Goal: Information Seeking & Learning: Learn about a topic

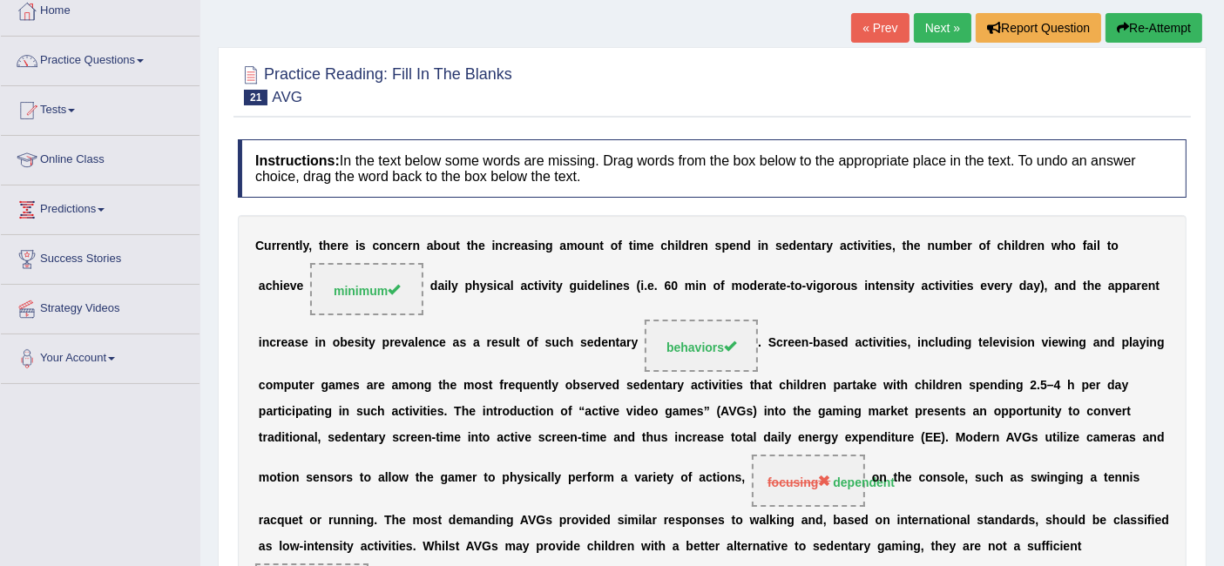
scroll to position [98, 0]
click at [940, 15] on link "Next »" at bounding box center [942, 29] width 57 height 30
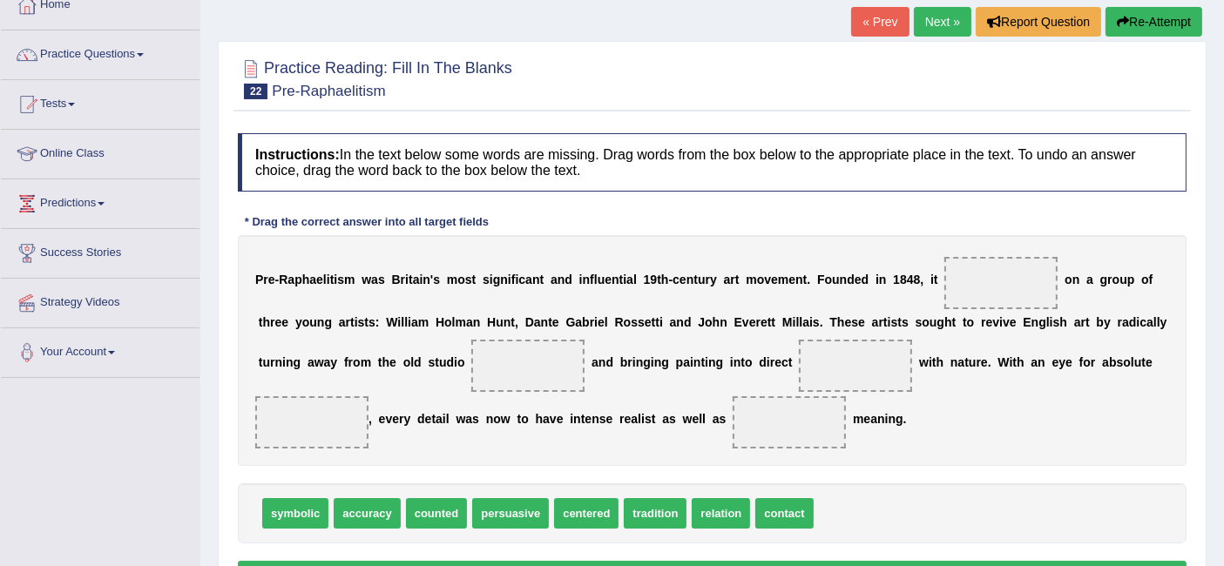
scroll to position [109, 0]
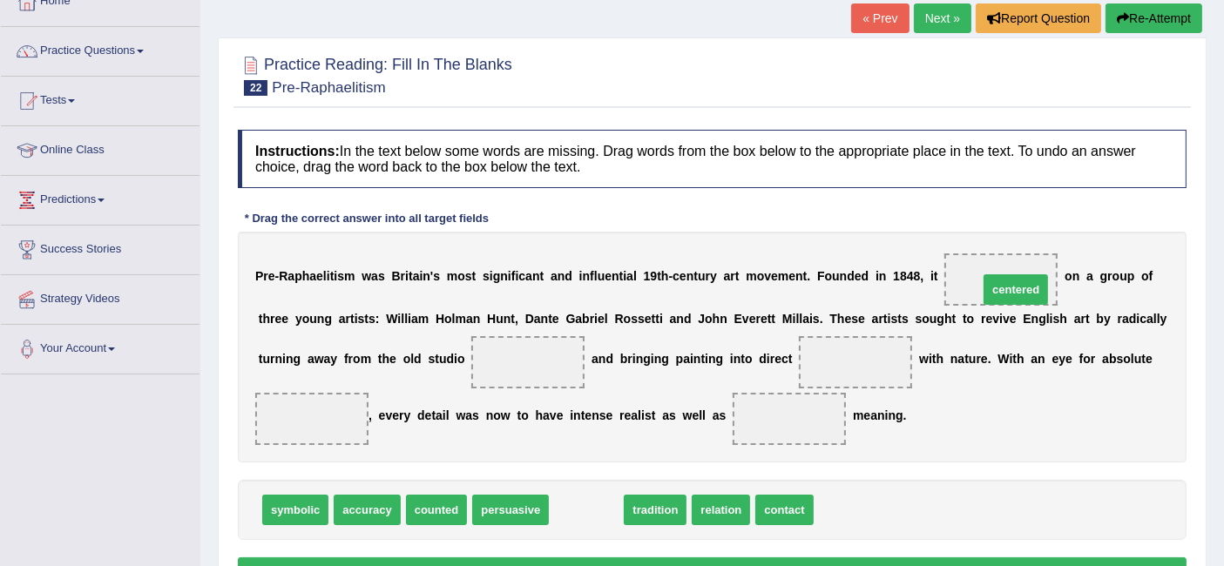
drag, startPoint x: 587, startPoint y: 509, endPoint x: 1016, endPoint y: 288, distance: 481.9
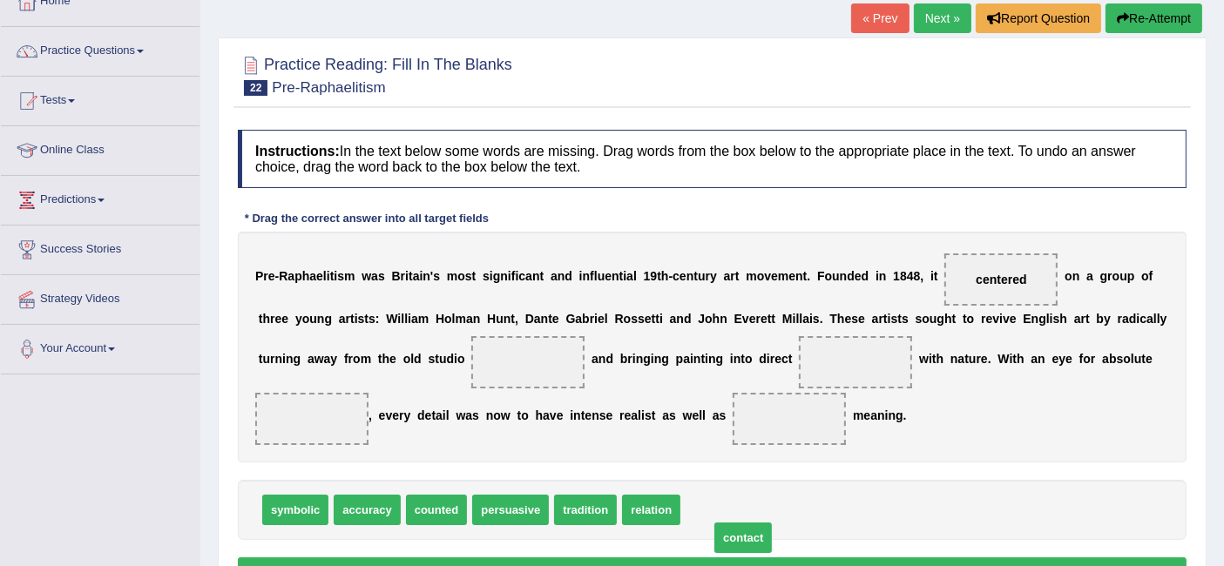
drag, startPoint x: 727, startPoint y: 502, endPoint x: 756, endPoint y: 530, distance: 40.0
drag, startPoint x: 728, startPoint y: 520, endPoint x: 863, endPoint y: 354, distance: 214.3
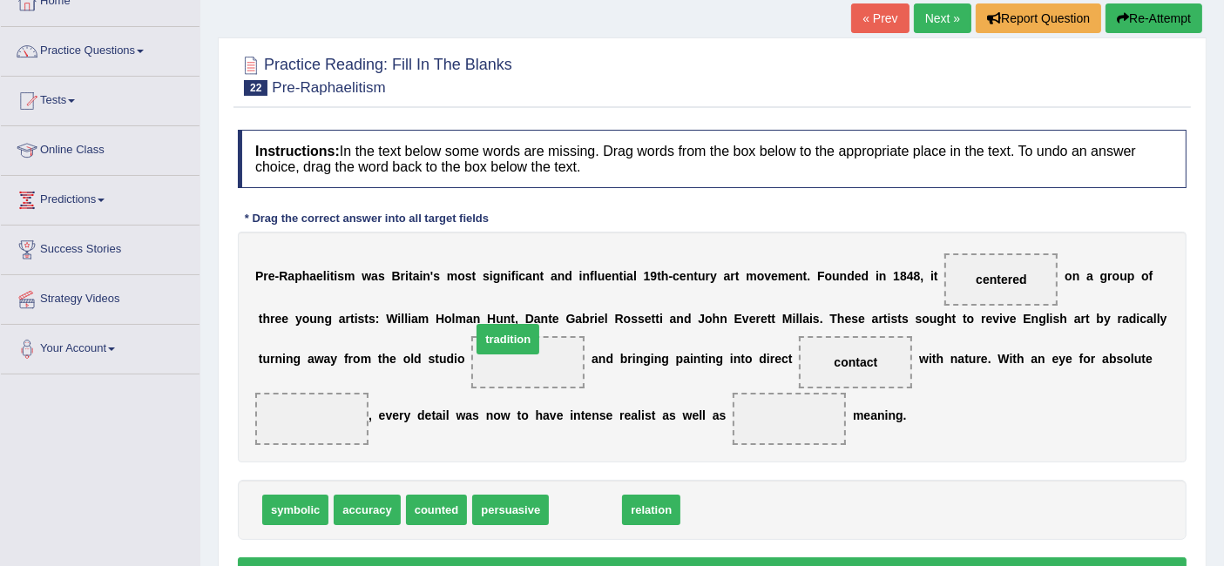
drag, startPoint x: 598, startPoint y: 514, endPoint x: 524, endPoint y: 347, distance: 182.6
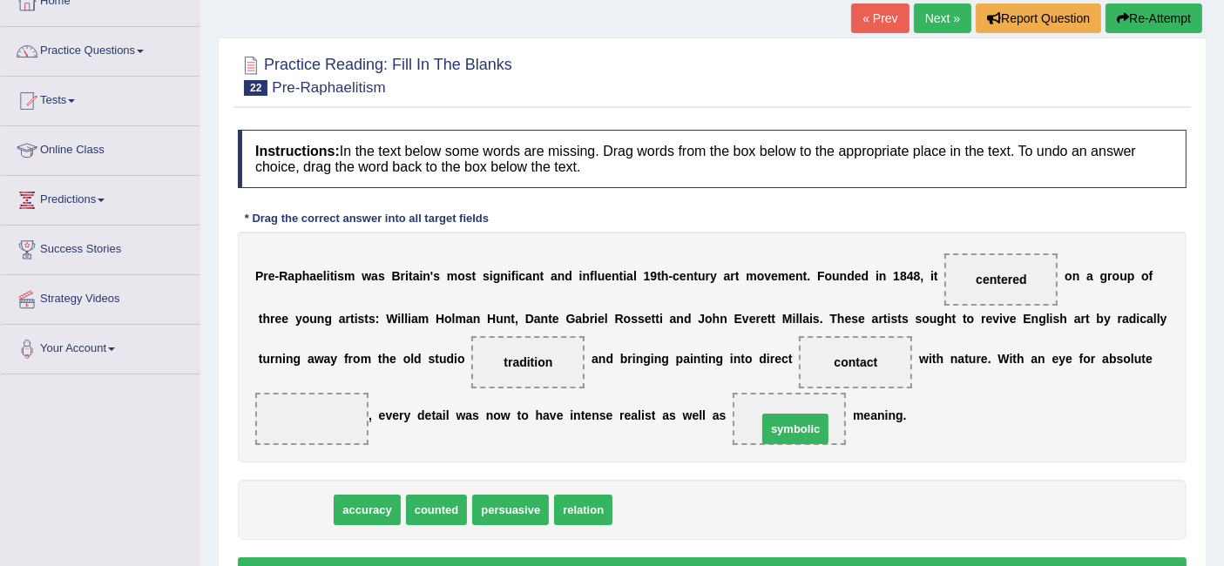
drag, startPoint x: 284, startPoint y: 506, endPoint x: 783, endPoint y: 423, distance: 506.0
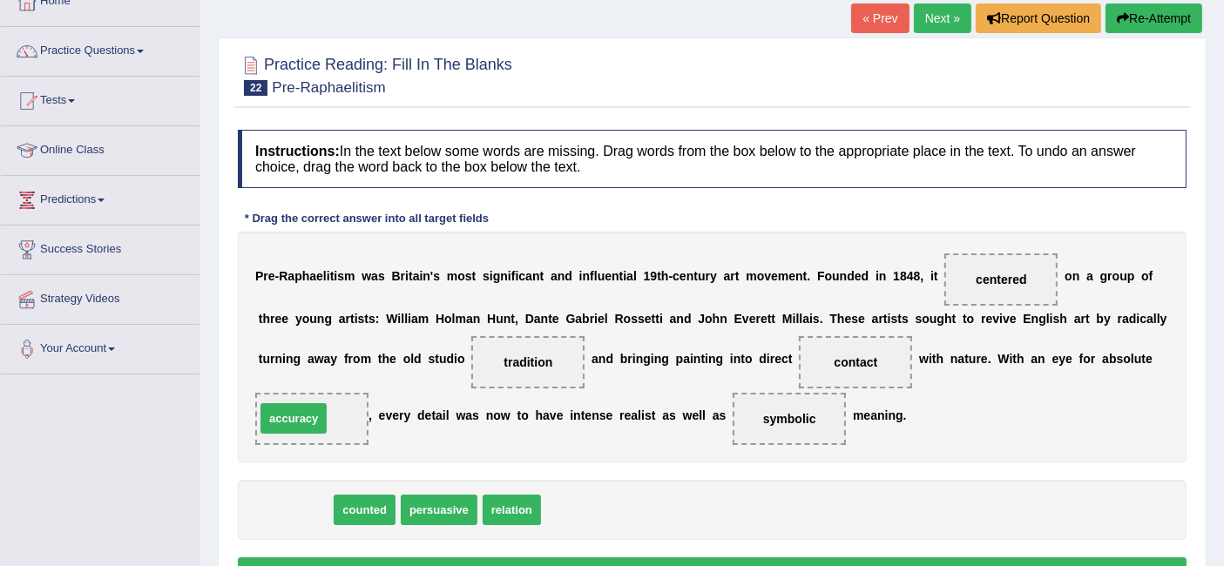
drag, startPoint x: 286, startPoint y: 499, endPoint x: 284, endPoint y: 409, distance: 89.7
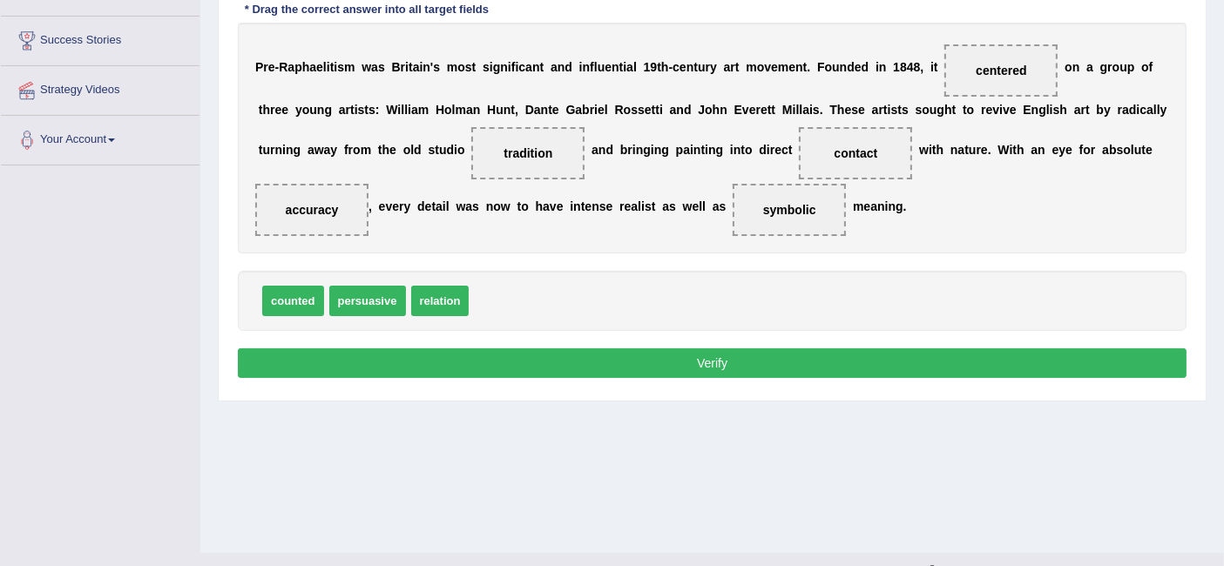
scroll to position [321, 0]
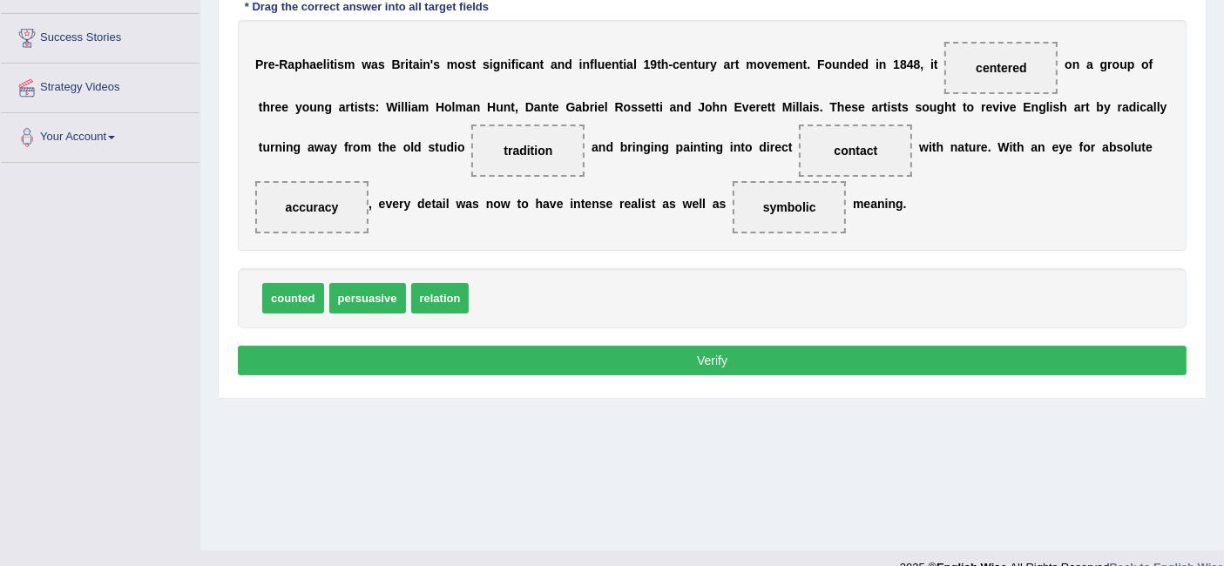
click at [738, 369] on button "Verify" at bounding box center [712, 361] width 949 height 30
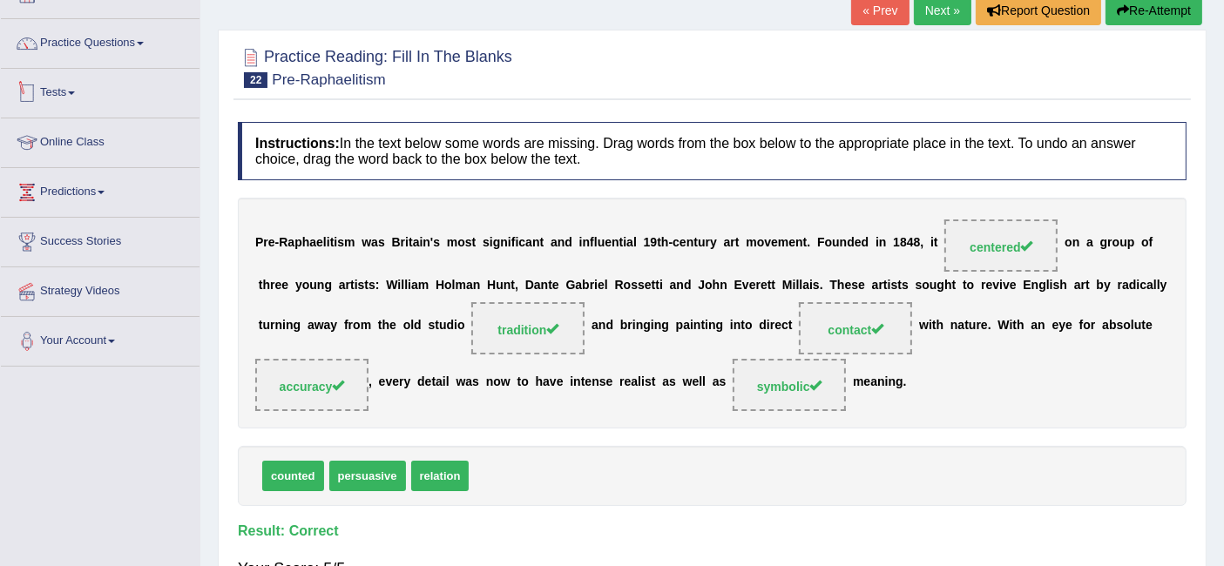
scroll to position [115, 0]
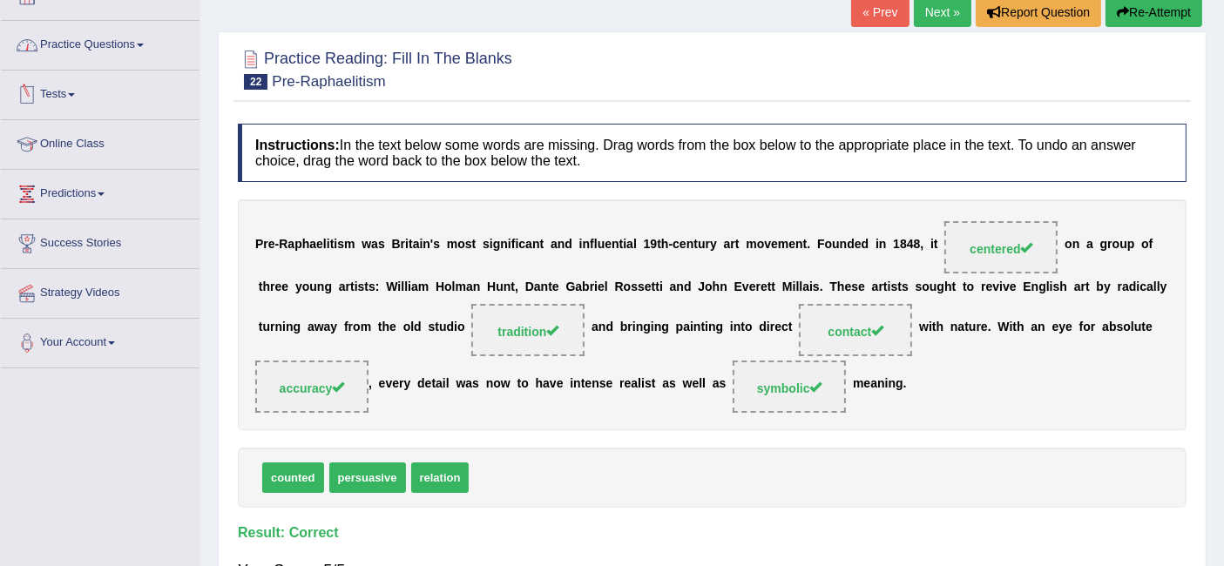
click at [141, 36] on link "Practice Questions" at bounding box center [100, 43] width 199 height 44
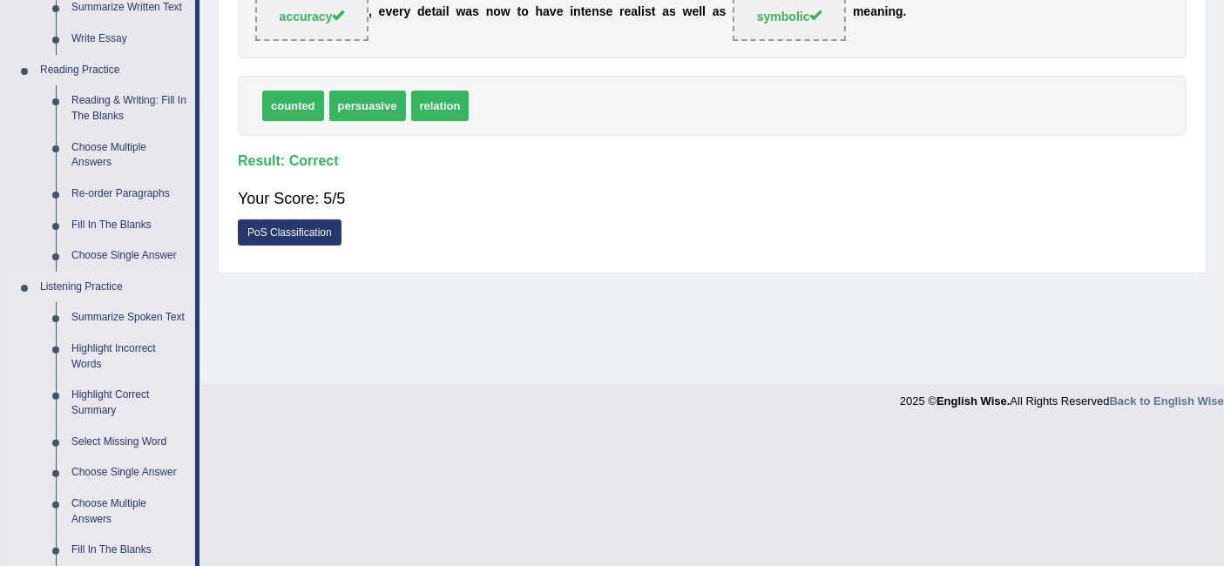
scroll to position [446, 0]
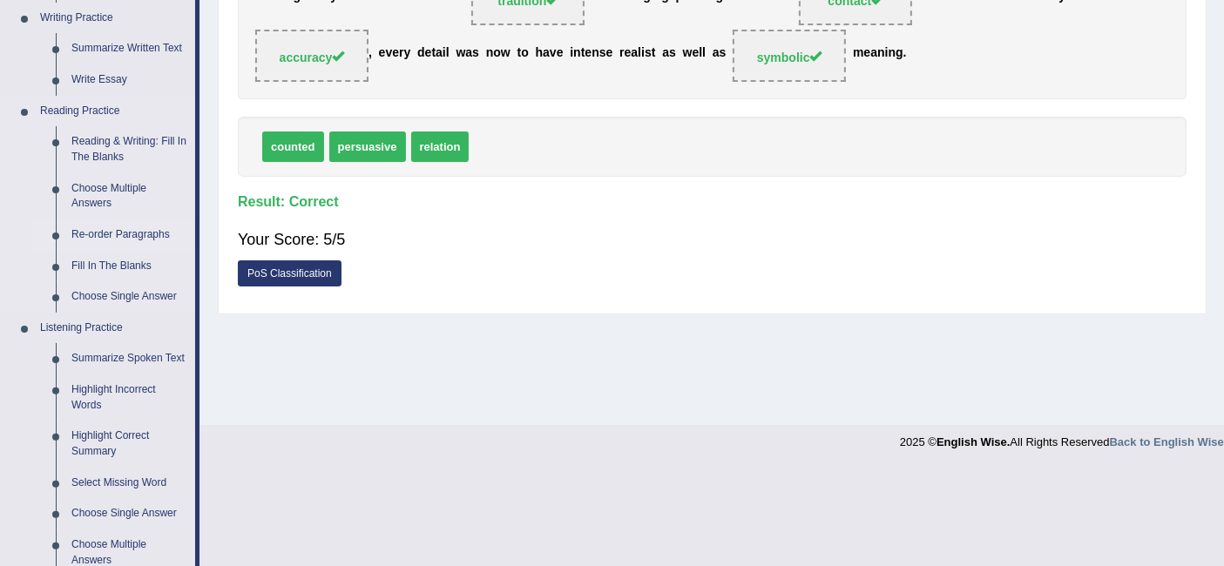
click at [128, 226] on link "Re-order Paragraphs" at bounding box center [130, 235] width 132 height 31
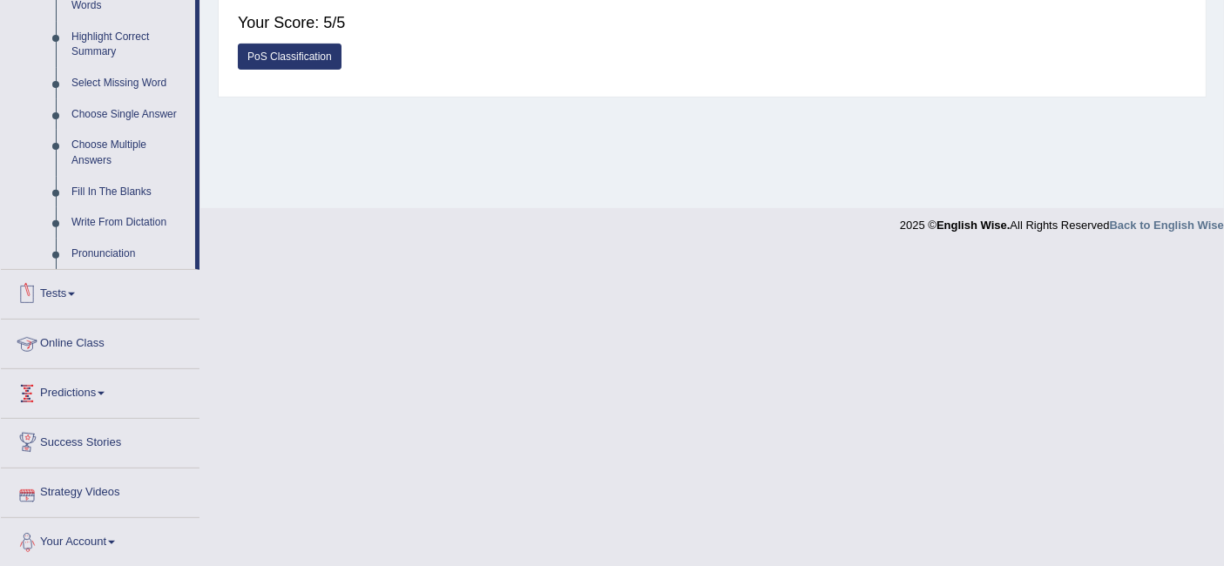
scroll to position [660, 0]
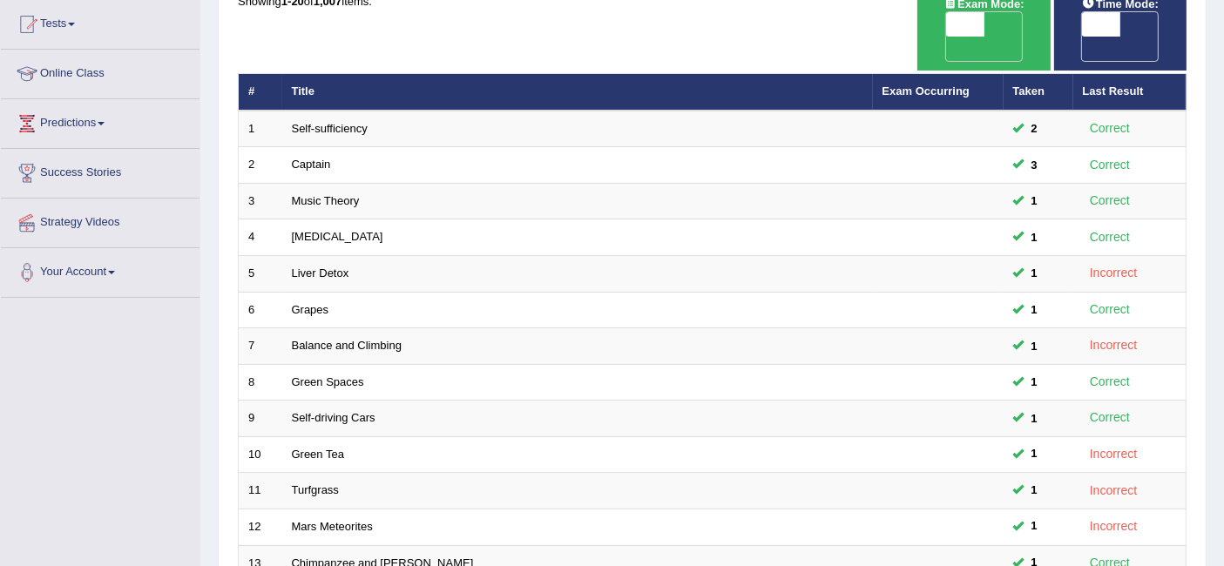
scroll to position [580, 0]
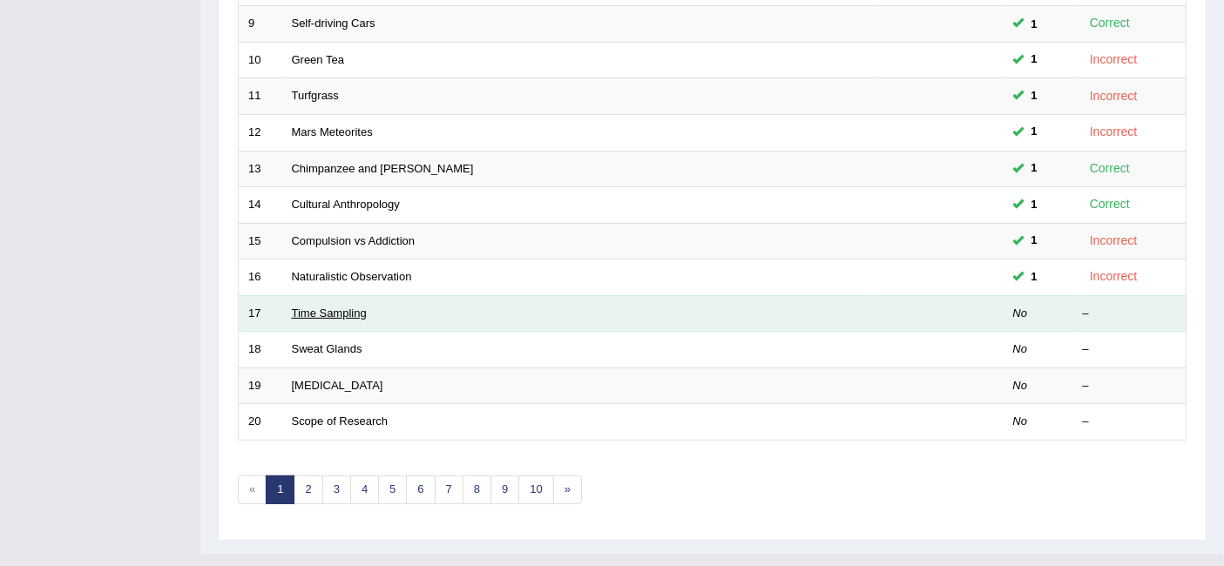
click at [355, 307] on link "Time Sampling" at bounding box center [329, 313] width 75 height 13
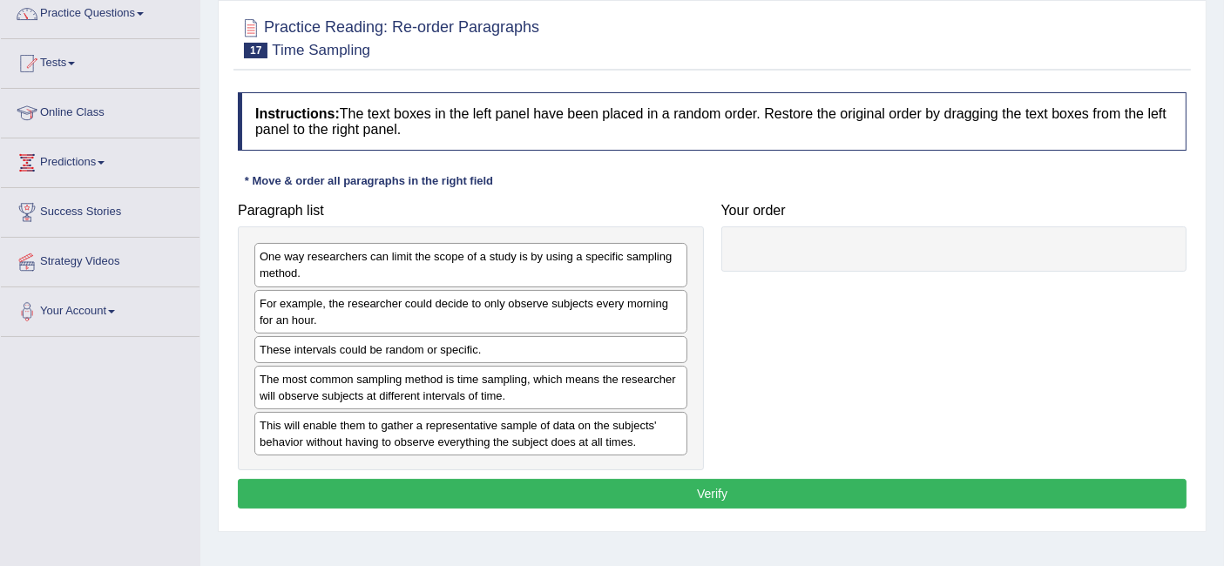
scroll to position [152, 0]
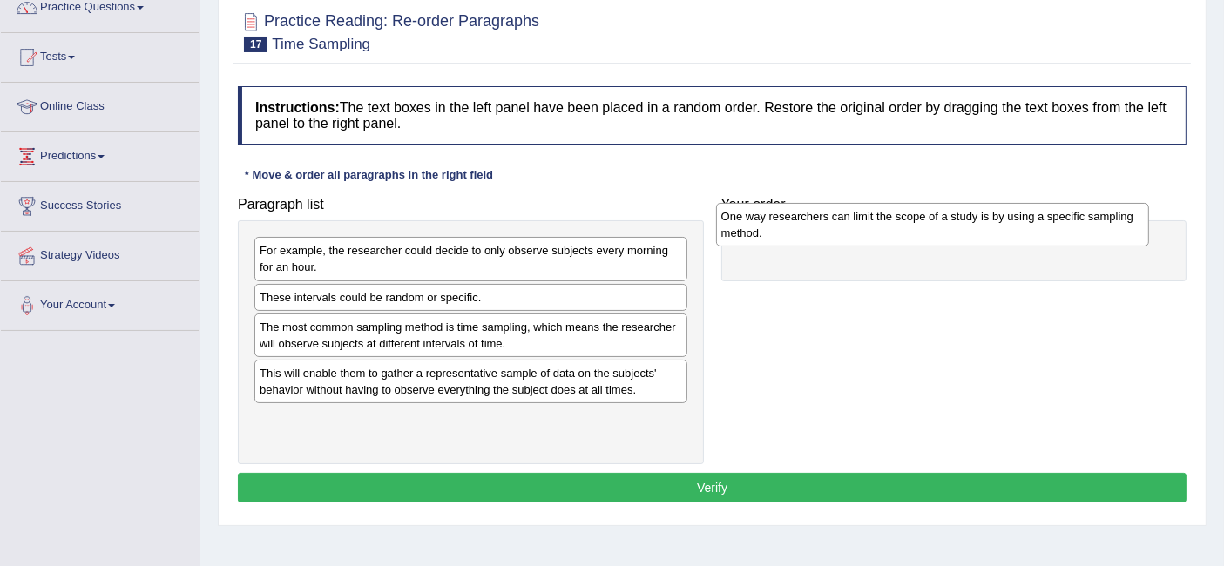
drag, startPoint x: 637, startPoint y: 254, endPoint x: 1097, endPoint y: 221, distance: 461.1
click at [1097, 221] on div "One way researchers can limit the scope of a study is by using a specific sampl…" at bounding box center [932, 225] width 433 height 44
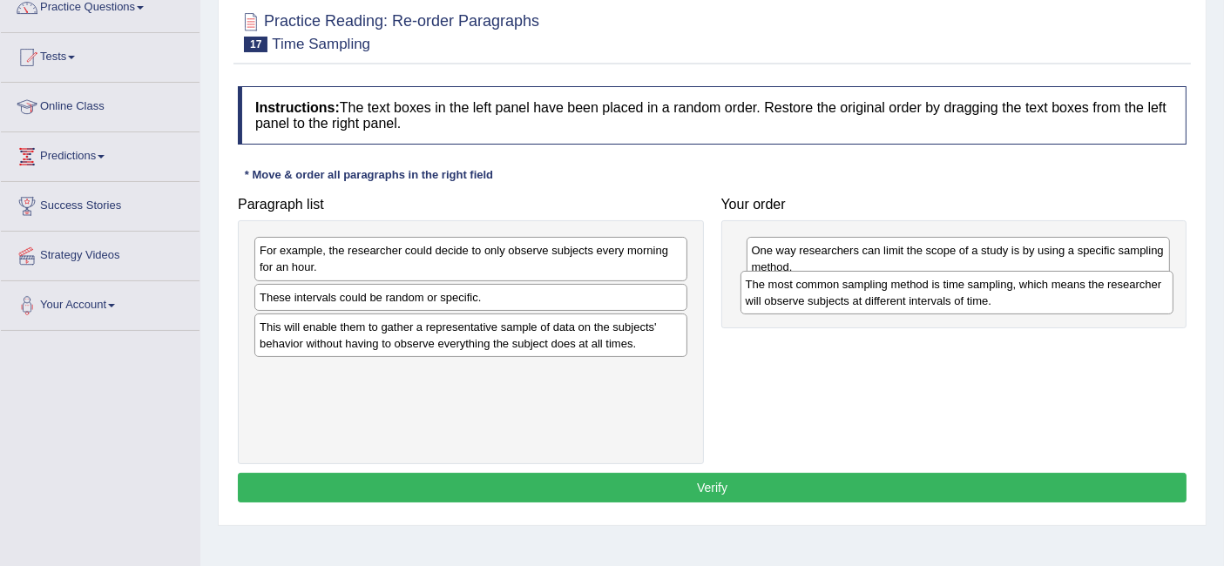
drag, startPoint x: 631, startPoint y: 324, endPoint x: 1117, endPoint y: 282, distance: 487.9
click at [1117, 282] on div "The most common sampling method is time sampling, which means the researcher wi…" at bounding box center [956, 293] width 433 height 44
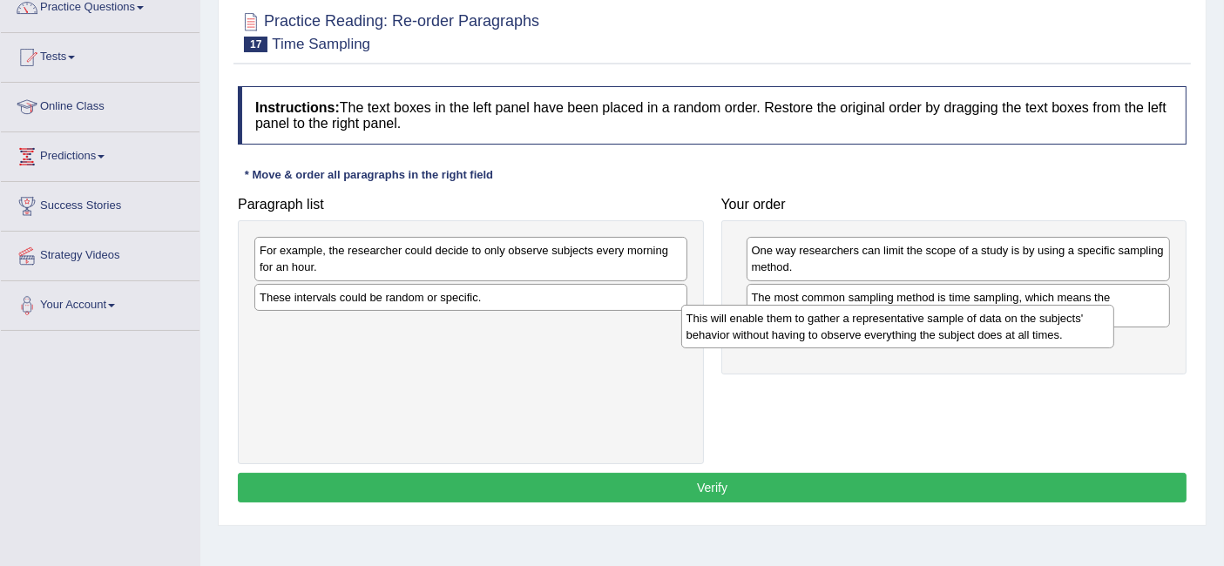
drag, startPoint x: 662, startPoint y: 328, endPoint x: 1090, endPoint y: 319, distance: 427.8
click at [1090, 319] on div "This will enable them to gather a representative sample of data on the subjects…" at bounding box center [897, 327] width 433 height 44
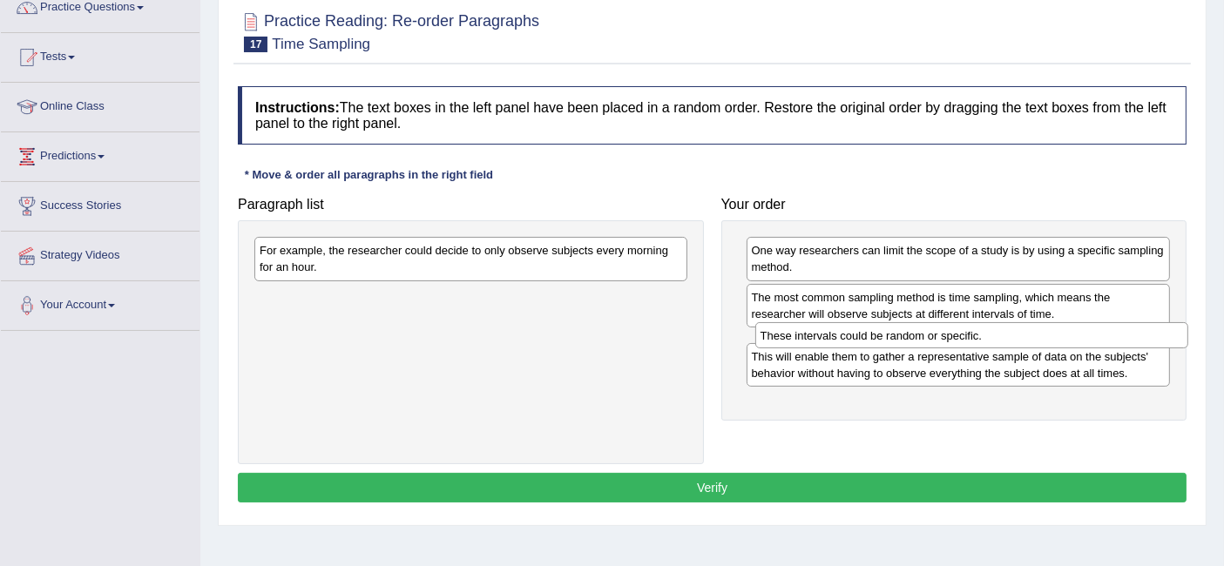
drag, startPoint x: 492, startPoint y: 294, endPoint x: 993, endPoint y: 334, distance: 502.4
click at [993, 334] on div "These intervals could be random or specific." at bounding box center [971, 335] width 433 height 27
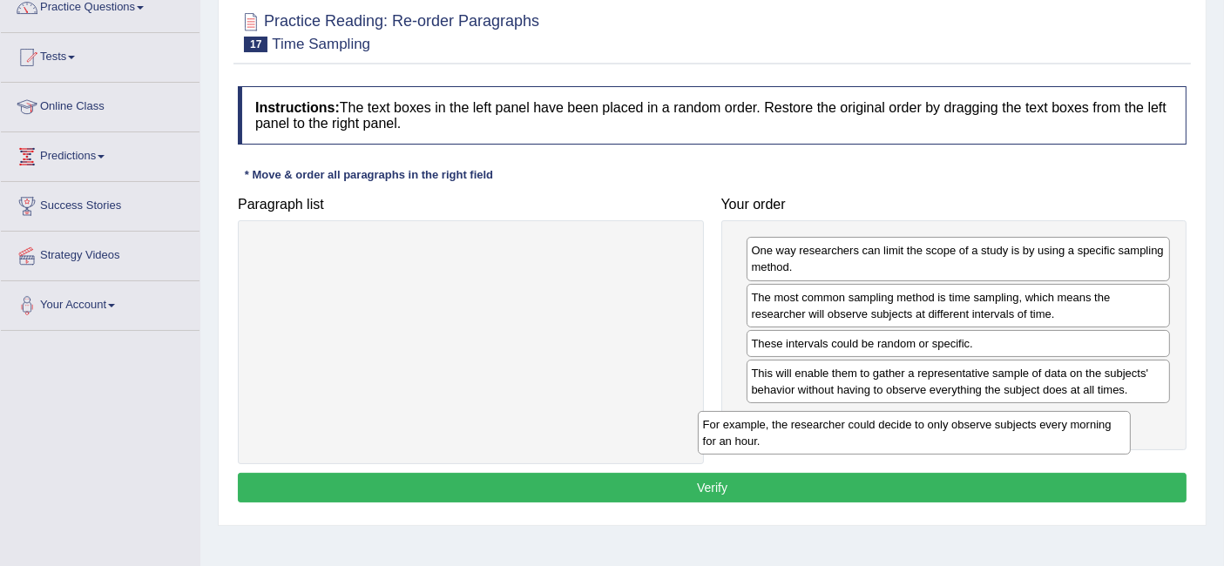
drag, startPoint x: 544, startPoint y: 256, endPoint x: 988, endPoint y: 431, distance: 476.7
click at [988, 431] on div "For example, the researcher could decide to only observe subjects every morning…" at bounding box center [914, 433] width 433 height 44
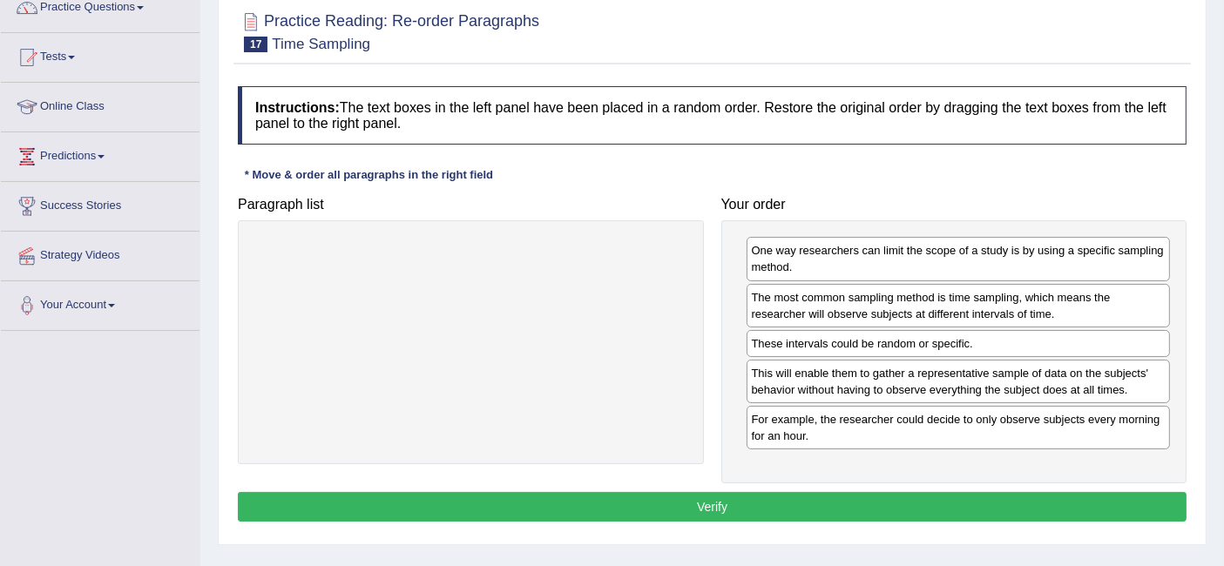
click at [836, 492] on button "Verify" at bounding box center [712, 507] width 949 height 30
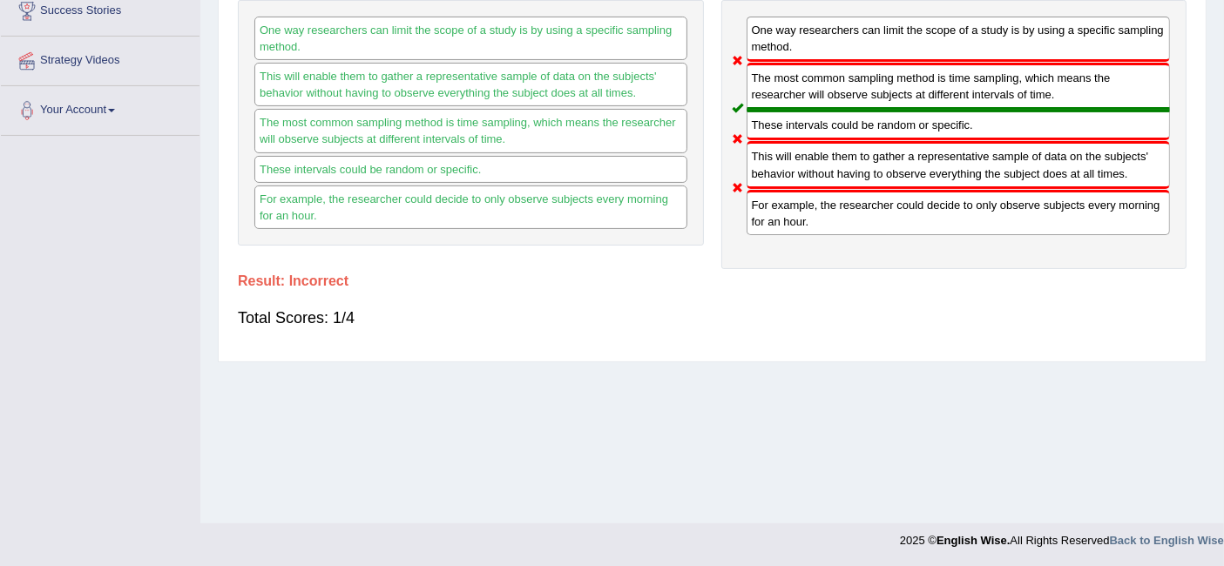
scroll to position [0, 0]
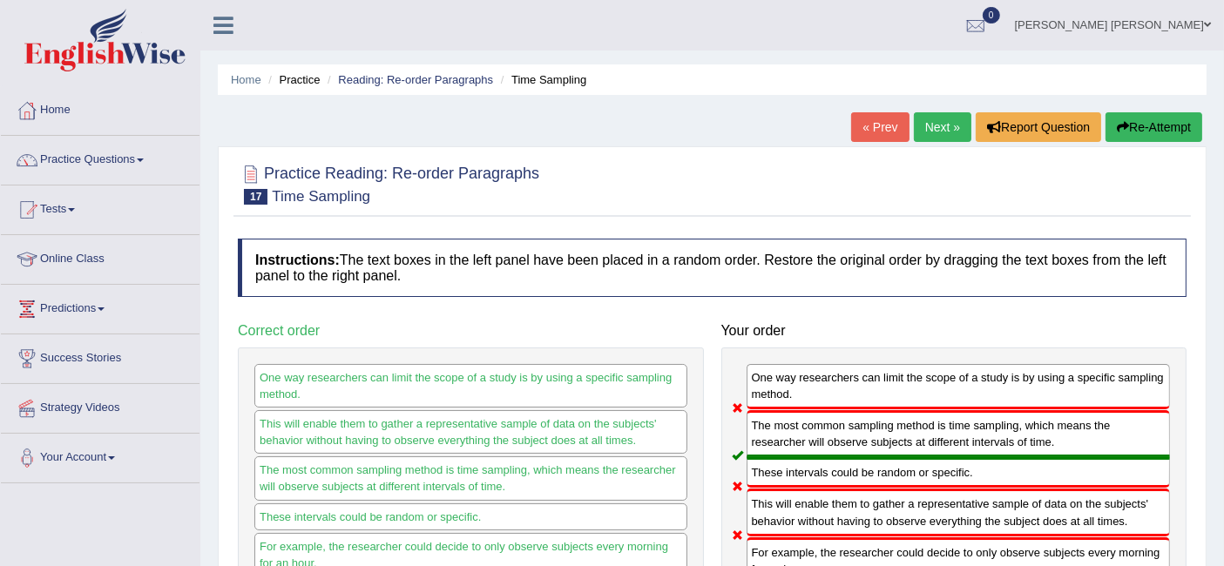
click at [930, 123] on link "Next »" at bounding box center [942, 127] width 57 height 30
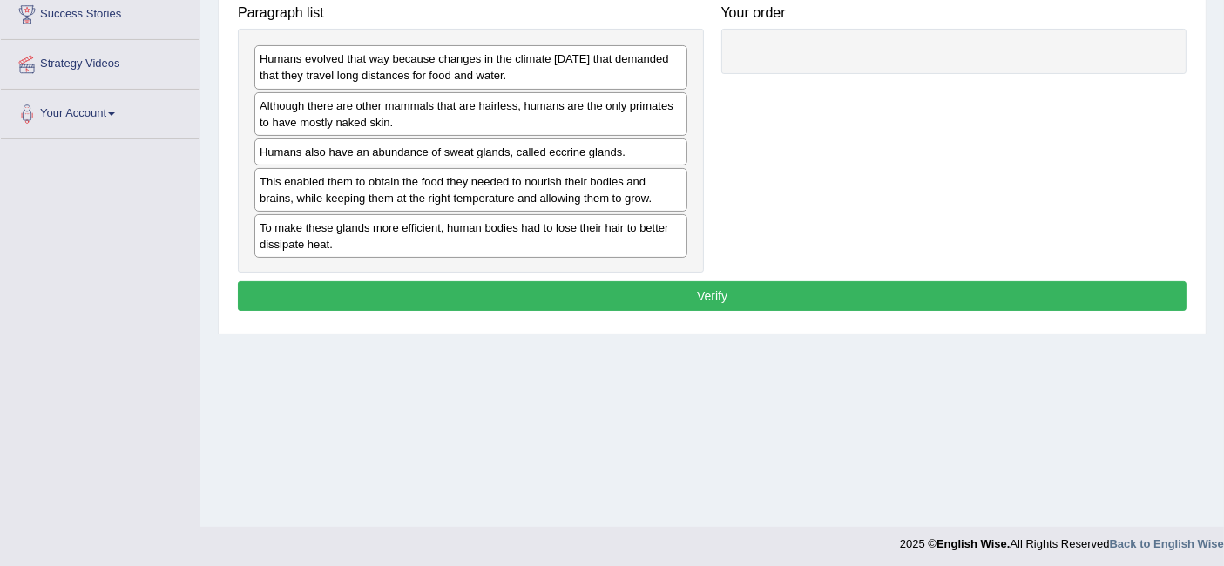
scroll to position [346, 0]
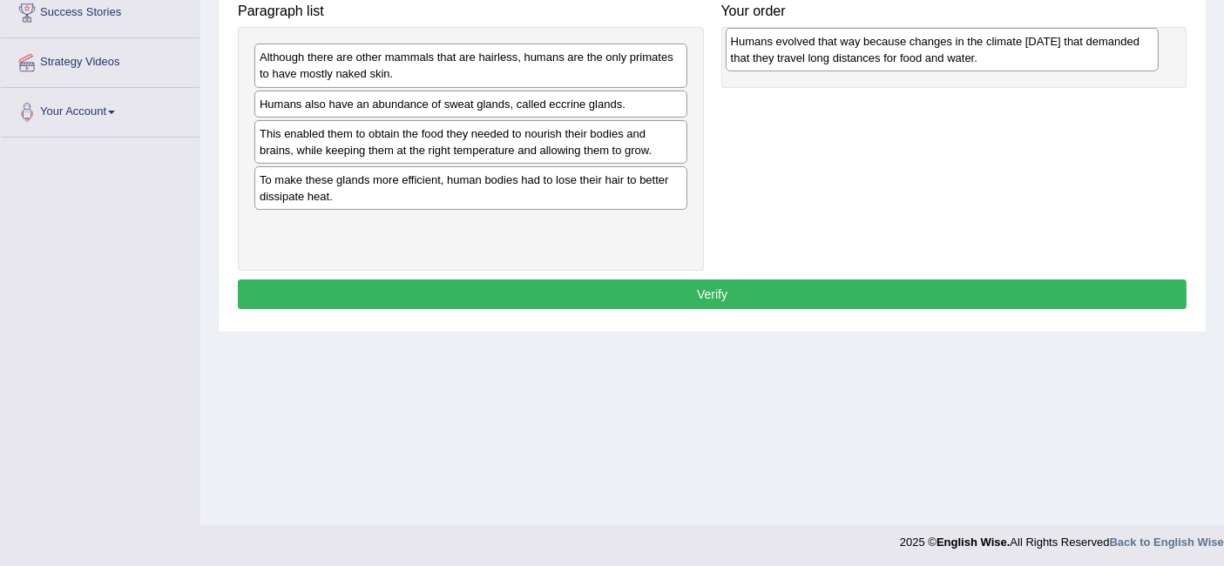
drag, startPoint x: 585, startPoint y: 71, endPoint x: 1050, endPoint y: 64, distance: 465.2
click at [1050, 64] on div "Humans evolved that way because changes in the climate [DATE] that demanded tha…" at bounding box center [942, 50] width 433 height 44
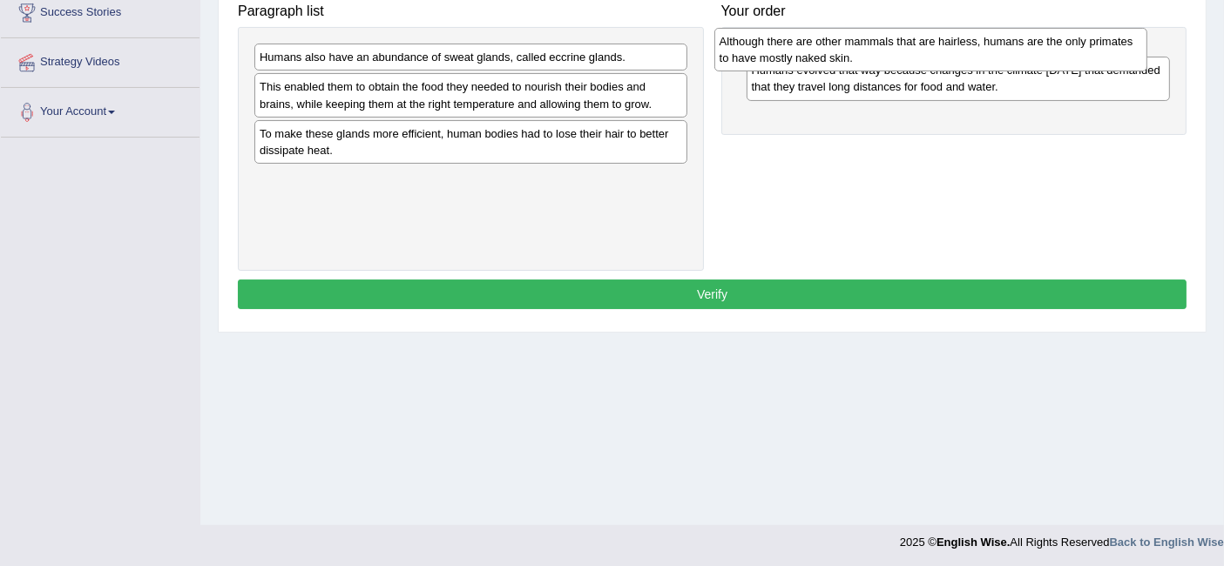
drag, startPoint x: 540, startPoint y: 68, endPoint x: 985, endPoint y: 58, distance: 445.2
click at [985, 58] on div "Although there are other mammals that are hairless, humans are the only primate…" at bounding box center [930, 50] width 433 height 44
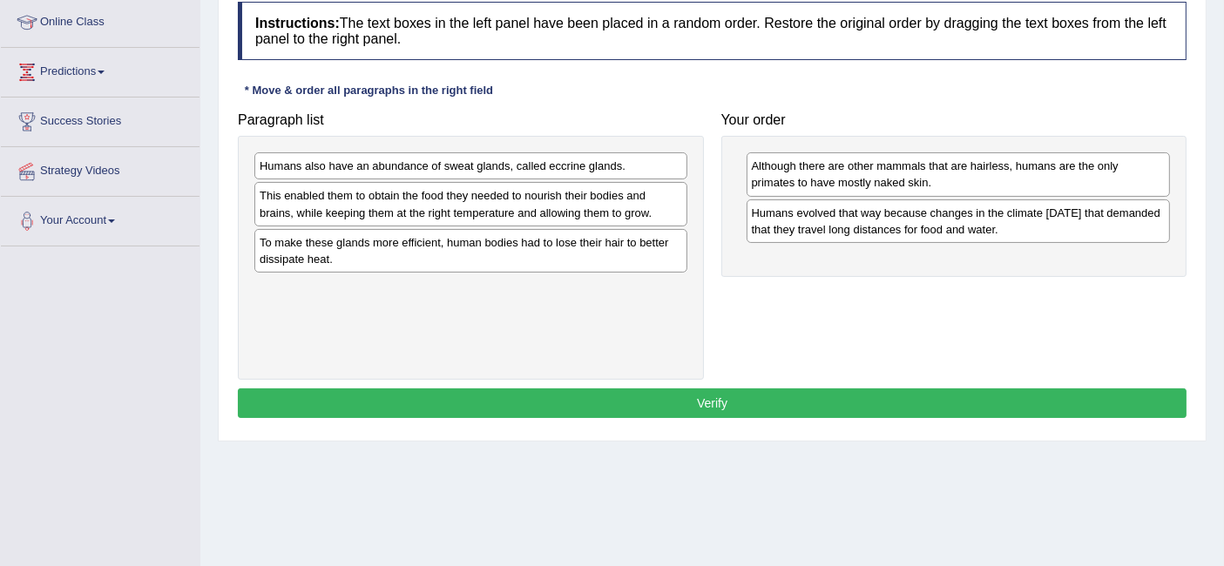
scroll to position [236, 0]
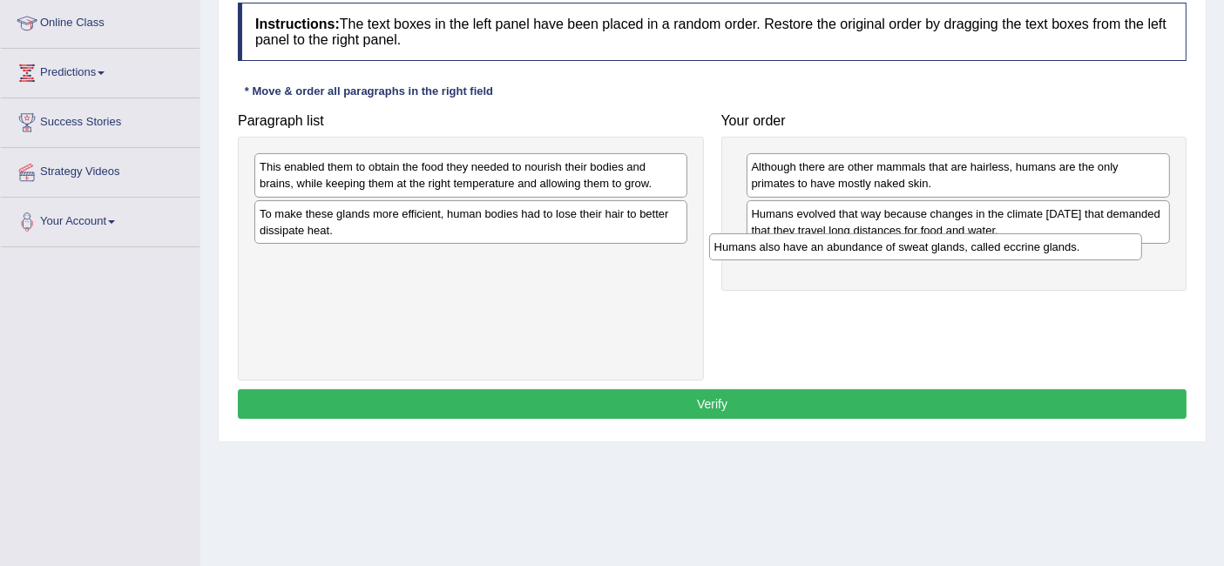
drag, startPoint x: 515, startPoint y: 159, endPoint x: 970, endPoint y: 240, distance: 462.0
click at [970, 240] on div "Humans also have an abundance of sweat glands, called eccrine glands." at bounding box center [925, 246] width 433 height 27
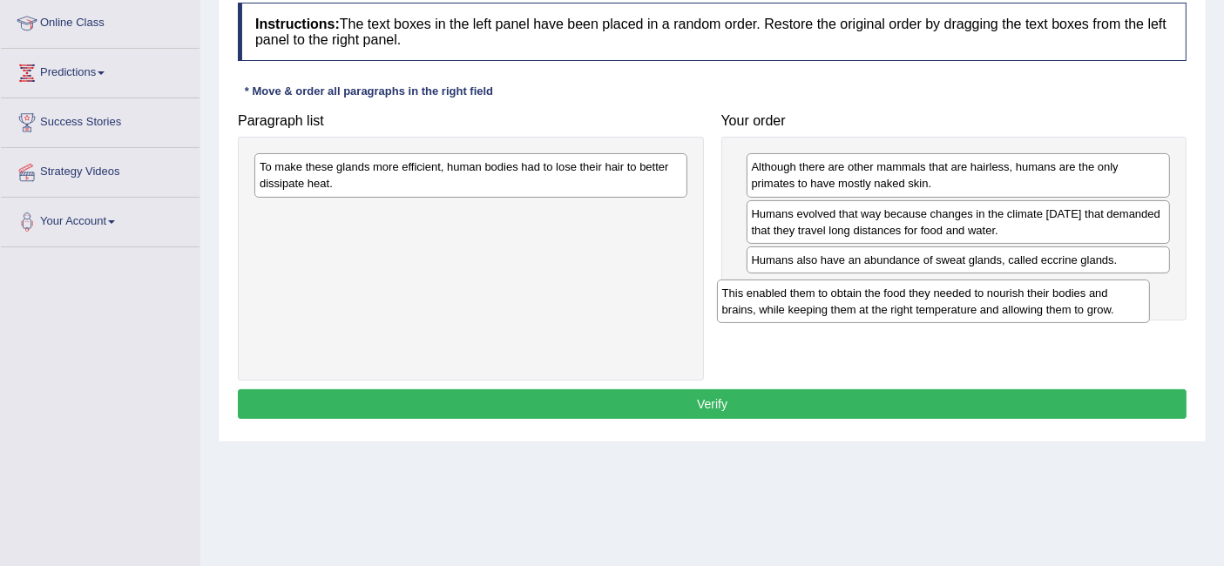
drag, startPoint x: 619, startPoint y: 175, endPoint x: 1095, endPoint y: 291, distance: 489.5
click at [1095, 291] on div "This enabled them to obtain the food they needed to nourish their bodies and br…" at bounding box center [933, 302] width 433 height 44
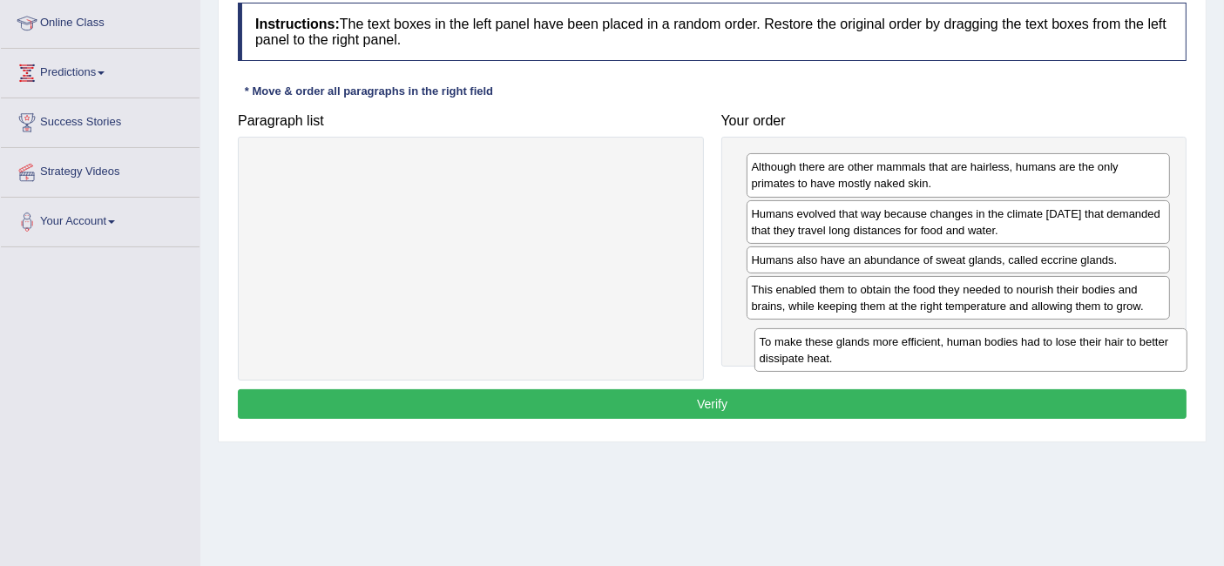
drag, startPoint x: 630, startPoint y: 176, endPoint x: 1130, endPoint y: 351, distance: 529.8
click at [1130, 351] on div "To make these glands more efficient, human bodies had to lose their hair to bet…" at bounding box center [970, 350] width 433 height 44
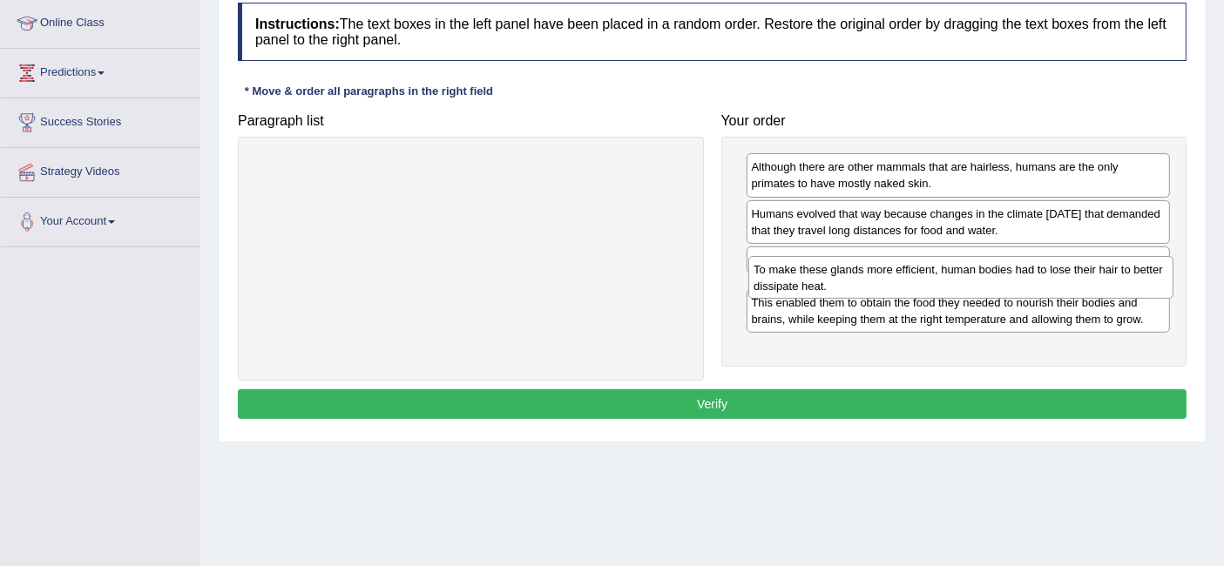
drag, startPoint x: 1130, startPoint y: 351, endPoint x: 1132, endPoint y: 287, distance: 64.5
click at [1132, 287] on div "To make these glands more efficient, human bodies had to lose their hair to bet…" at bounding box center [960, 278] width 424 height 44
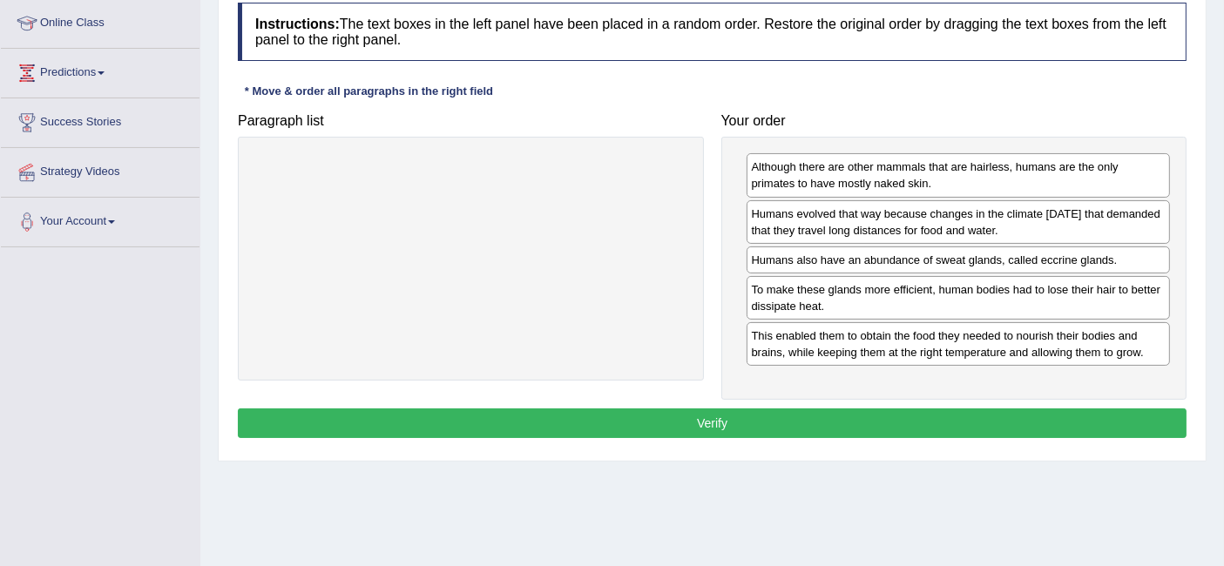
click at [993, 415] on button "Verify" at bounding box center [712, 424] width 949 height 30
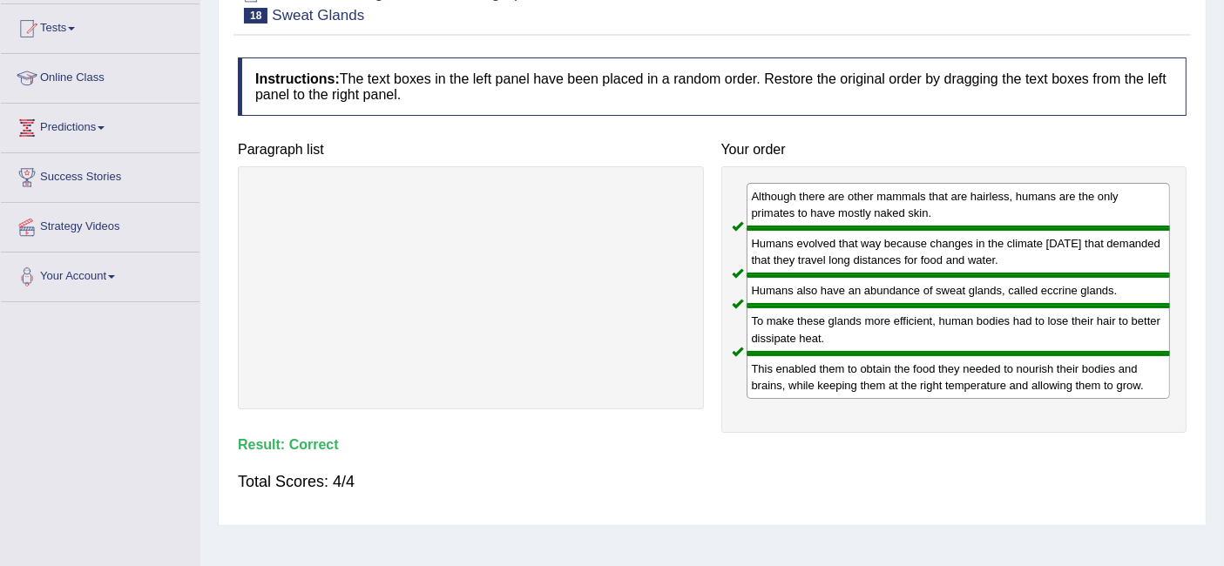
scroll to position [181, 0]
